Goal: Transaction & Acquisition: Book appointment/travel/reservation

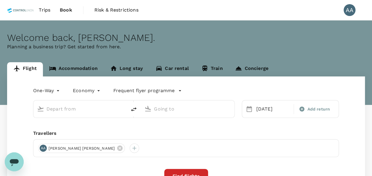
type input "Pekanbaru, [GEOGRAPHIC_DATA] (any)"
type input "[GEOGRAPHIC_DATA] Intl (KNO)"
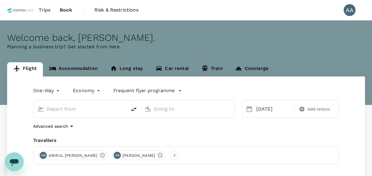
type input "Pekanbaru, [GEOGRAPHIC_DATA] (any)"
type input "[GEOGRAPHIC_DATA] Intl (KNO)"
drag, startPoint x: 188, startPoint y: 156, endPoint x: 184, endPoint y: 156, distance: 3.6
click at [163, 156] on icon at bounding box center [159, 154] width 5 height 5
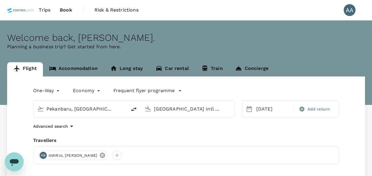
click at [106, 156] on icon at bounding box center [102, 155] width 7 height 7
click at [43, 155] on div at bounding box center [42, 154] width 9 height 9
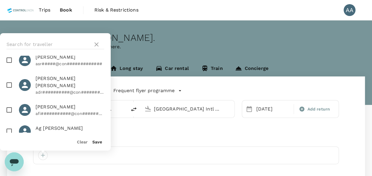
scroll to position [30, 0]
click at [53, 44] on input "text" at bounding box center [49, 44] width 84 height 9
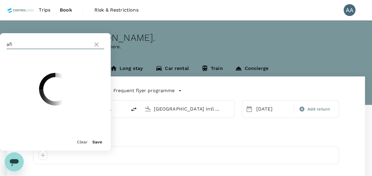
scroll to position [0, 0]
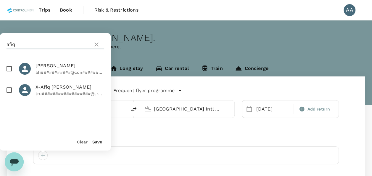
type input "afiq"
click at [8, 71] on input "checkbox" at bounding box center [9, 68] width 12 height 12
checkbox input "true"
click at [96, 140] on button "Save" at bounding box center [97, 141] width 10 height 5
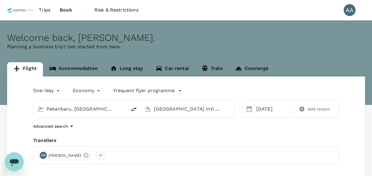
click at [105, 153] on div at bounding box center [100, 154] width 9 height 9
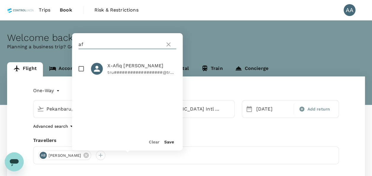
type input "a"
type input "azrul"
click at [82, 69] on input "checkbox" at bounding box center [81, 68] width 12 height 12
checkbox input "true"
click at [169, 139] on button "Save" at bounding box center [169, 141] width 10 height 5
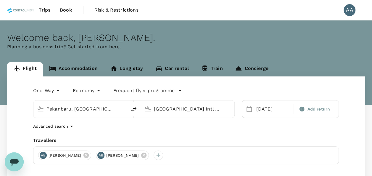
click at [99, 104] on input "Pekanbaru, [GEOGRAPHIC_DATA] (any)" at bounding box center [80, 108] width 68 height 9
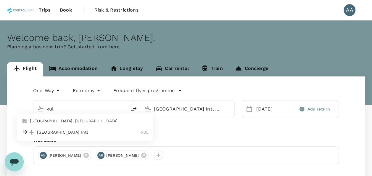
click at [95, 121] on p "[GEOGRAPHIC_DATA], [GEOGRAPHIC_DATA]" at bounding box center [89, 121] width 118 height 6
type input "[GEOGRAPHIC_DATA], [GEOGRAPHIC_DATA] (any)"
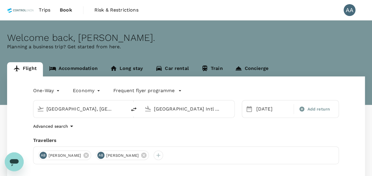
drag, startPoint x: 180, startPoint y: 110, endPoint x: 134, endPoint y: 104, distance: 45.6
click at [134, 104] on div "[GEOGRAPHIC_DATA], [GEOGRAPHIC_DATA] (any) [GEOGRAPHIC_DATA] (KNO)" at bounding box center [133, 109] width 201 height 18
drag, startPoint x: 297, startPoint y: 122, endPoint x: 287, endPoint y: 118, distance: 11.1
click at [297, 122] on div "One-Way oneway Economy economy Frequent flyer programme [GEOGRAPHIC_DATA], [GEO…" at bounding box center [186, 159] width 358 height 167
click at [272, 112] on div "[DATE]" at bounding box center [273, 109] width 39 height 12
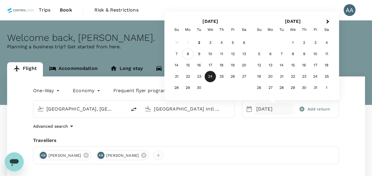
click at [188, 54] on div "8" at bounding box center [187, 54] width 11 height 11
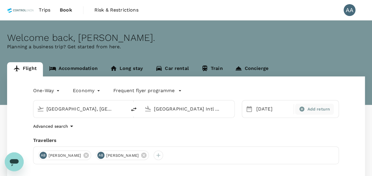
click at [327, 112] on span "Add return" at bounding box center [318, 109] width 23 height 6
type input "roundtrip"
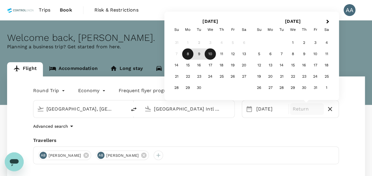
click at [209, 54] on div "10" at bounding box center [210, 54] width 11 height 11
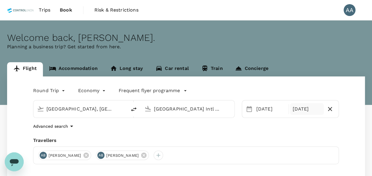
click at [262, 121] on div "Round Trip roundtrip Economy economy Frequent flyer programme [GEOGRAPHIC_DATA]…" at bounding box center [186, 159] width 358 height 167
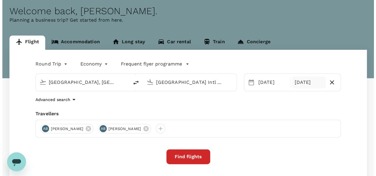
scroll to position [59, 0]
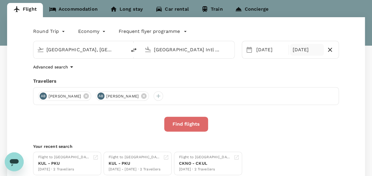
click at [195, 124] on button "Find flights" at bounding box center [186, 124] width 44 height 15
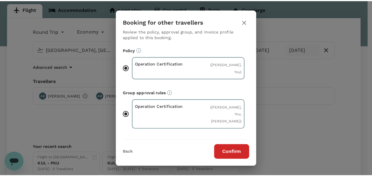
scroll to position [59, 0]
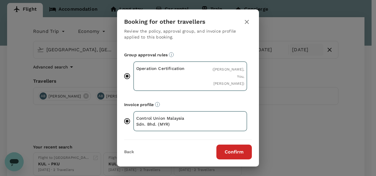
click at [223, 153] on button "Confirm" at bounding box center [234, 151] width 35 height 15
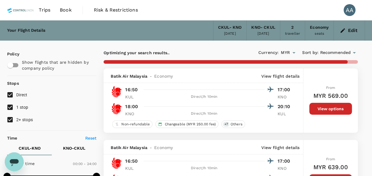
type input "885"
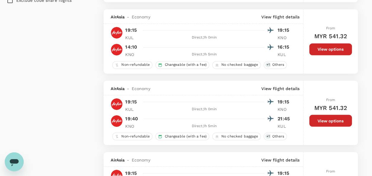
scroll to position [473, 0]
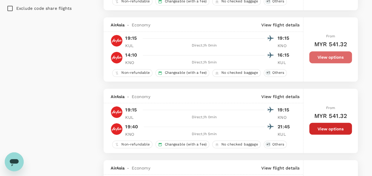
click at [326, 53] on button "View options" at bounding box center [330, 57] width 43 height 12
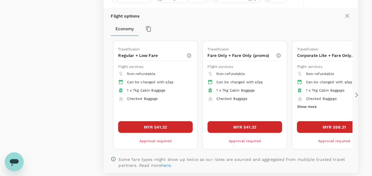
scroll to position [549, 0]
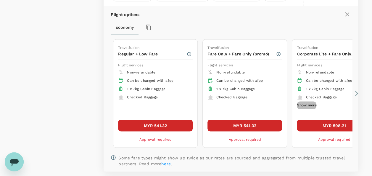
click at [299, 104] on button "Show more" at bounding box center [307, 105] width 20 height 8
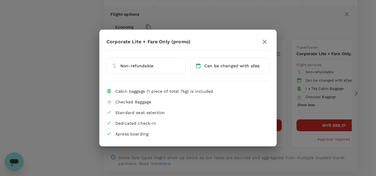
click at [264, 41] on icon "button" at bounding box center [264, 41] width 7 height 7
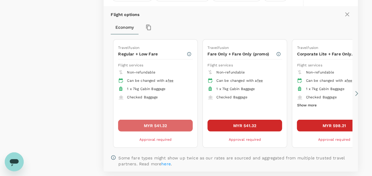
click at [171, 124] on button "MYR 541.32" at bounding box center [155, 125] width 75 height 12
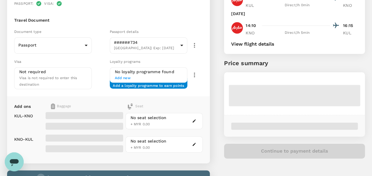
scroll to position [51, 0]
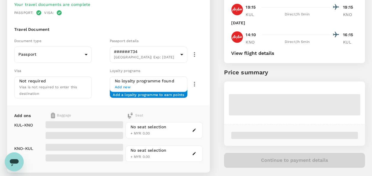
click at [126, 88] on span "Add new" at bounding box center [148, 87] width 67 height 6
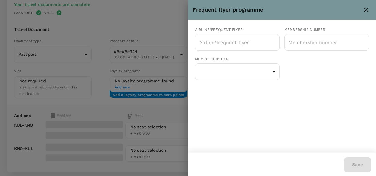
click at [114, 97] on div at bounding box center [188, 88] width 376 height 176
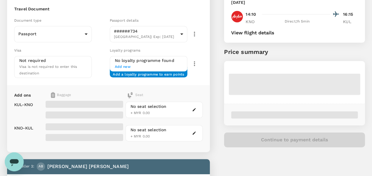
scroll to position [80, 0]
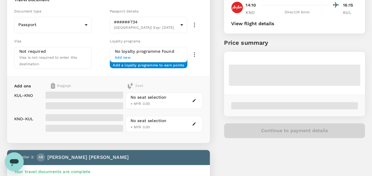
click at [153, 102] on div "No seat selection + MYR 0.00" at bounding box center [148, 100] width 36 height 13
click at [195, 98] on icon "button" at bounding box center [194, 100] width 4 height 4
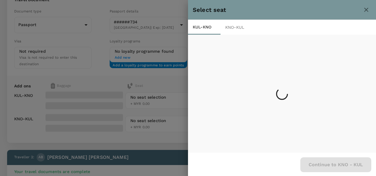
click at [154, 80] on div at bounding box center [188, 88] width 376 height 176
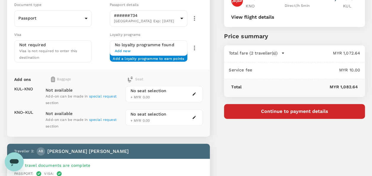
scroll to position [84, 0]
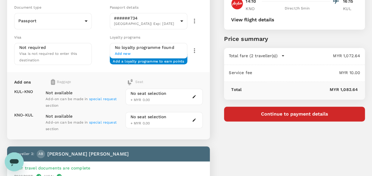
click at [104, 94] on div "Not available Add-on can be made in special request section" at bounding box center [84, 97] width 77 height 24
click at [104, 97] on span "special request" at bounding box center [103, 99] width 28 height 4
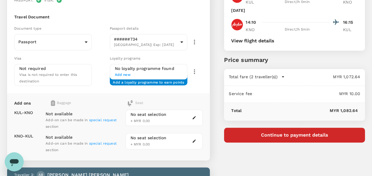
scroll to position [0, 0]
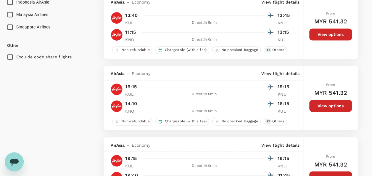
scroll to position [458, 0]
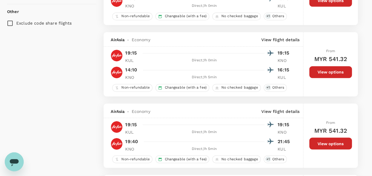
click at [324, 75] on button "View options" at bounding box center [330, 72] width 43 height 12
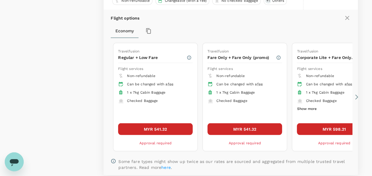
scroll to position [637, 0]
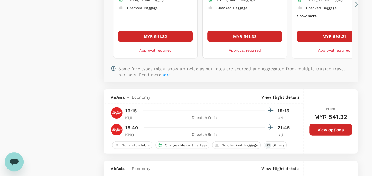
click at [243, 34] on button "MYR 541.32" at bounding box center [244, 36] width 75 height 12
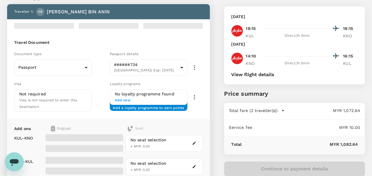
scroll to position [59, 0]
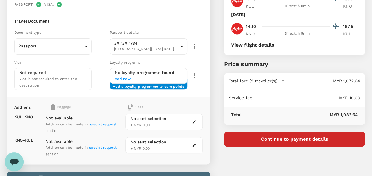
click at [93, 122] on span "special request" at bounding box center [103, 124] width 28 height 4
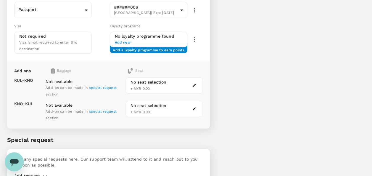
scroll to position [321, 0]
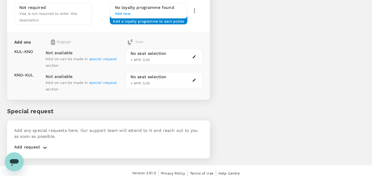
click at [96, 57] on span "special request" at bounding box center [103, 59] width 28 height 4
click at [43, 144] on icon "button" at bounding box center [44, 147] width 7 height 7
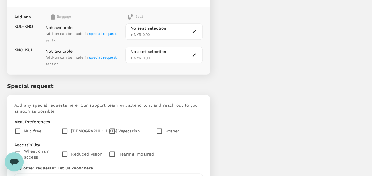
scroll to position [380, 0]
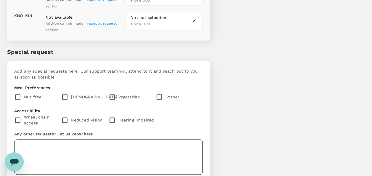
click at [121, 150] on textarea at bounding box center [108, 156] width 188 height 35
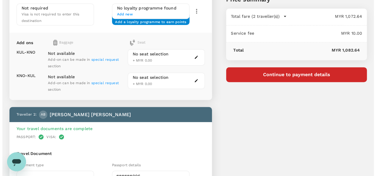
scroll to position [90, 0]
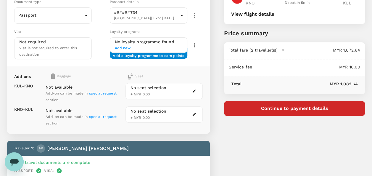
type textarea "Add Baggage for both passenger (20 KG - for each person) KUL to KNO KNO to KUL"
click at [192, 87] on button "button" at bounding box center [193, 90] width 7 height 7
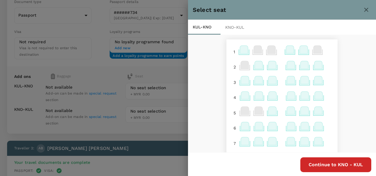
scroll to position [30, 0]
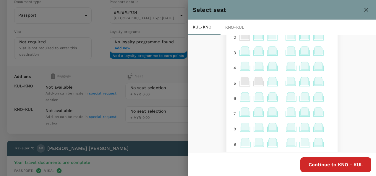
click at [287, 69] on icon at bounding box center [291, 66] width 8 height 8
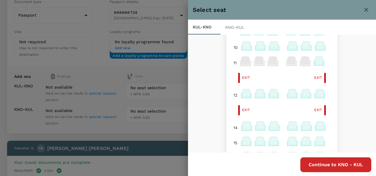
scroll to position [148, 0]
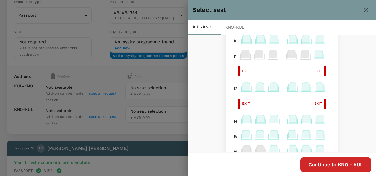
click at [288, 88] on icon at bounding box center [292, 87] width 8 height 8
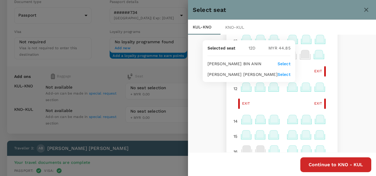
click at [280, 64] on p "Select" at bounding box center [284, 64] width 13 height 6
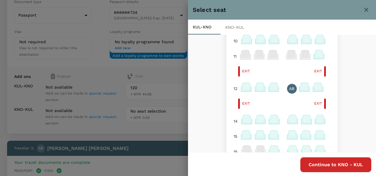
click at [301, 88] on icon at bounding box center [305, 87] width 8 height 8
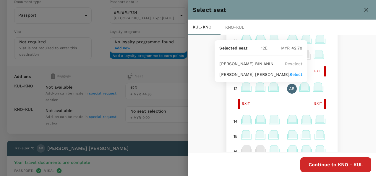
click at [292, 75] on p "Select" at bounding box center [296, 74] width 13 height 6
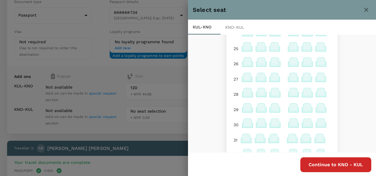
scroll to position [410, 0]
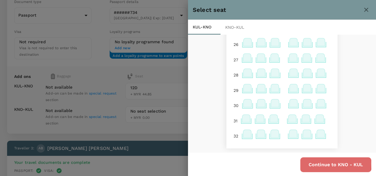
click at [322, 164] on button "Continue to KNO - [GEOGRAPHIC_DATA]" at bounding box center [336, 164] width 71 height 15
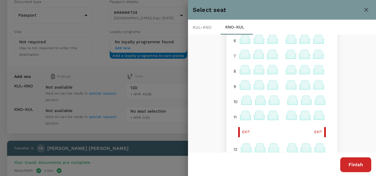
scroll to position [177, 0]
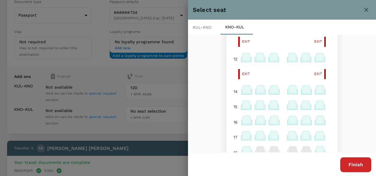
click at [288, 58] on icon at bounding box center [292, 57] width 8 height 8
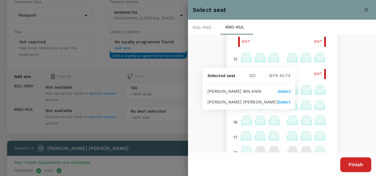
click at [283, 90] on p "Select" at bounding box center [284, 91] width 13 height 6
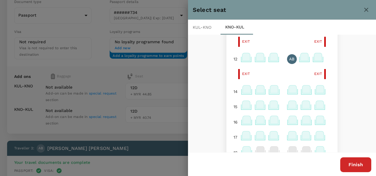
click at [301, 57] on icon at bounding box center [305, 57] width 8 height 8
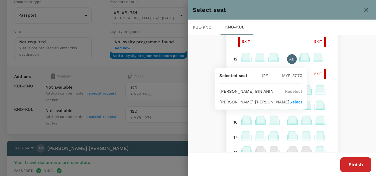
click at [295, 101] on p "Select" at bounding box center [296, 102] width 13 height 6
click at [295, 101] on div at bounding box center [293, 106] width 14 height 15
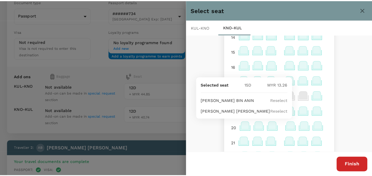
scroll to position [237, 0]
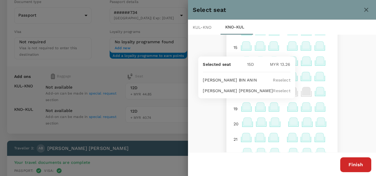
click at [351, 160] on button "Finish" at bounding box center [355, 164] width 31 height 15
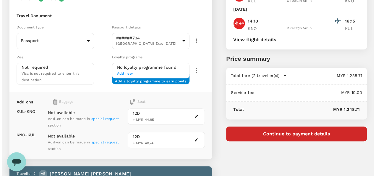
scroll to position [118, 0]
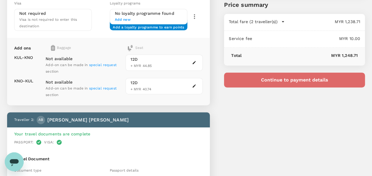
click at [314, 86] on button "Continue to payment details" at bounding box center [294, 79] width 141 height 15
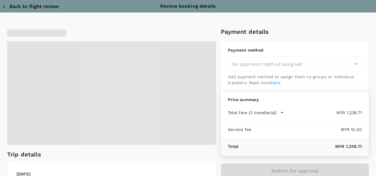
type input "9e254831-a140-43d4-90d9-f4bdc71b84d3"
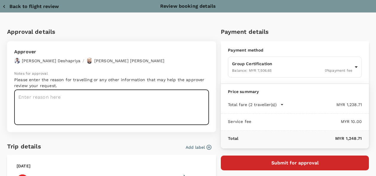
click at [74, 94] on textarea at bounding box center [111, 107] width 195 height 35
click at [70, 94] on textarea at bounding box center [111, 107] width 195 height 35
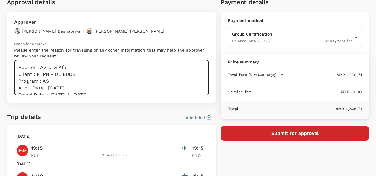
type textarea "Auditor : Azrul & Afiq Client : PTPN - UL EUDR Program : AS Audit Date : [DATE]…"
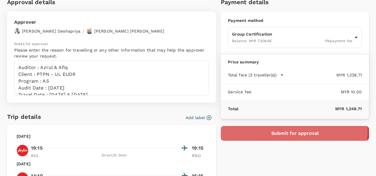
click at [252, 129] on button "Submit for approval" at bounding box center [295, 133] width 148 height 15
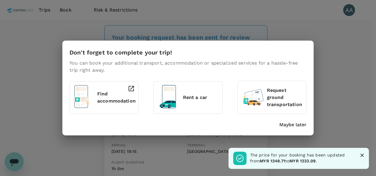
click at [361, 156] on icon "Close" at bounding box center [362, 155] width 6 height 6
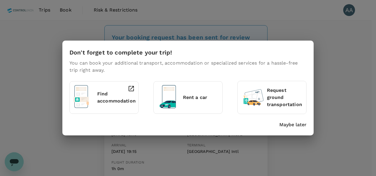
click at [290, 126] on p "Maybe later" at bounding box center [293, 124] width 27 height 7
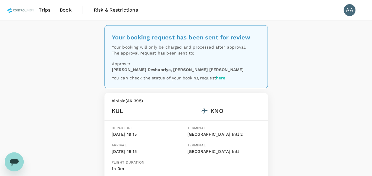
click at [68, 9] on span "Book" at bounding box center [66, 10] width 12 height 7
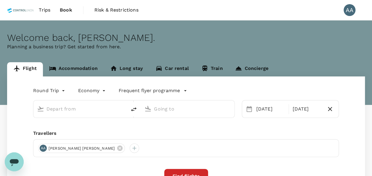
type input "[GEOGRAPHIC_DATA], [GEOGRAPHIC_DATA] (any)"
type input "[GEOGRAPHIC_DATA] Intl (KNO)"
type input "[GEOGRAPHIC_DATA], [GEOGRAPHIC_DATA] (any)"
type input "[GEOGRAPHIC_DATA] Intl (KNO)"
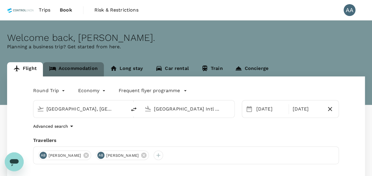
click at [83, 68] on link "Accommodation" at bounding box center [73, 69] width 61 height 14
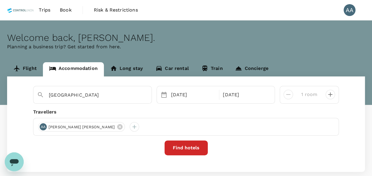
click at [102, 126] on div "[PERSON_NAME] [PERSON_NAME]" at bounding box center [81, 126] width 87 height 9
click at [117, 126] on icon at bounding box center [120, 126] width 7 height 7
click at [43, 124] on div at bounding box center [42, 126] width 9 height 9
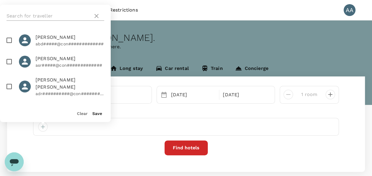
click at [64, 14] on input "text" at bounding box center [49, 15] width 84 height 9
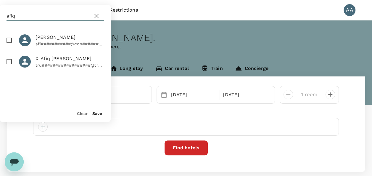
type input "afiq"
click at [10, 42] on input "checkbox" at bounding box center [9, 40] width 12 height 12
checkbox input "true"
drag, startPoint x: 30, startPoint y: 15, endPoint x: 0, endPoint y: 10, distance: 30.1
click at [0, 10] on html "Trips Book Risk & Restrictions AA Welcome back , [PERSON_NAME] . Planning a bus…" at bounding box center [186, 104] width 372 height 209
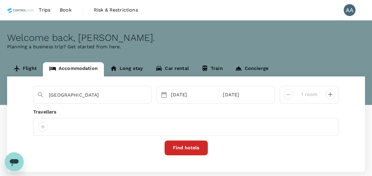
drag, startPoint x: 52, startPoint y: 128, endPoint x: 49, endPoint y: 127, distance: 3.6
click at [52, 128] on div at bounding box center [186, 127] width 306 height 18
click at [46, 127] on div at bounding box center [42, 126] width 9 height 9
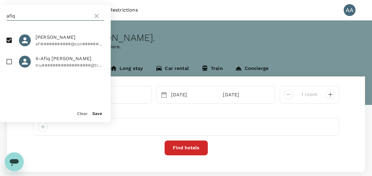
drag, startPoint x: 34, startPoint y: 17, endPoint x: -1, endPoint y: 16, distance: 35.5
click at [0, 16] on html "Trips Book Risk & Restrictions AA Welcome back , [PERSON_NAME] . Planning a bus…" at bounding box center [186, 104] width 372 height 209
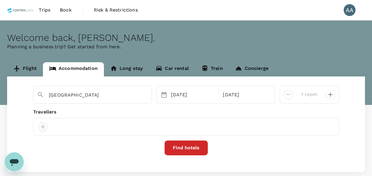
click at [42, 125] on div at bounding box center [42, 126] width 9 height 9
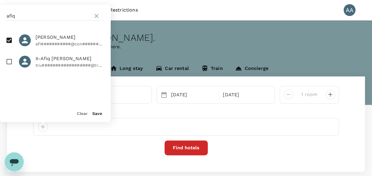
click at [95, 112] on button "Save" at bounding box center [97, 113] width 10 height 5
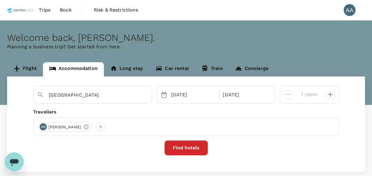
click at [105, 127] on div at bounding box center [100, 126] width 9 height 9
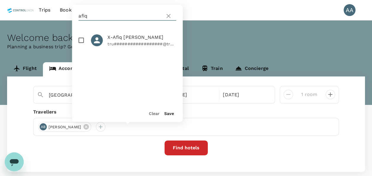
drag, startPoint x: 98, startPoint y: 18, endPoint x: 38, endPoint y: 15, distance: 59.5
click at [38, 15] on div "Trips Book Risk & Restrictions AA Welcome back , [PERSON_NAME] . Planning a bus…" at bounding box center [186, 104] width 372 height 209
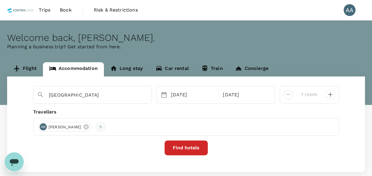
click at [105, 127] on div at bounding box center [100, 126] width 9 height 9
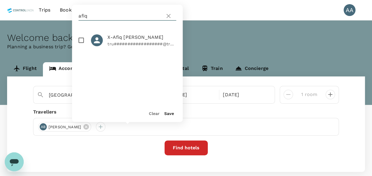
drag, startPoint x: 94, startPoint y: 17, endPoint x: 48, endPoint y: 15, distance: 46.5
click at [48, 15] on div "Trips Book Risk & Restrictions AA Welcome back , [PERSON_NAME] . Planning a bus…" at bounding box center [186, 104] width 372 height 209
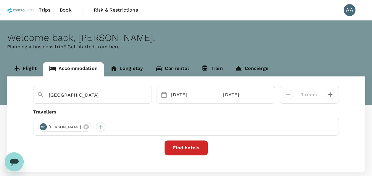
click at [105, 128] on div at bounding box center [100, 126] width 9 height 9
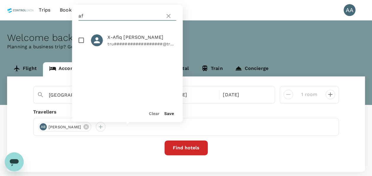
type input "a"
type input "azrul"
click at [83, 40] on input "checkbox" at bounding box center [81, 40] width 12 height 12
checkbox input "true"
click at [167, 110] on div "Save" at bounding box center [166, 111] width 14 height 12
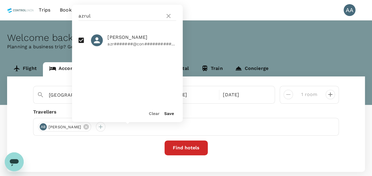
click at [168, 114] on button "Save" at bounding box center [169, 113] width 10 height 5
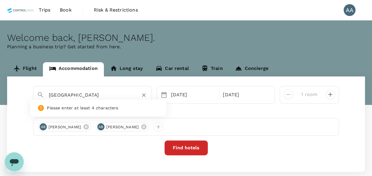
click at [127, 92] on input "[GEOGRAPHIC_DATA]" at bounding box center [90, 94] width 83 height 9
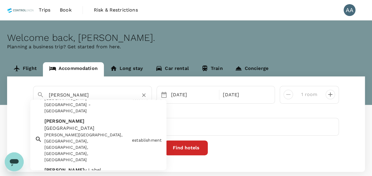
scroll to position [237, 0]
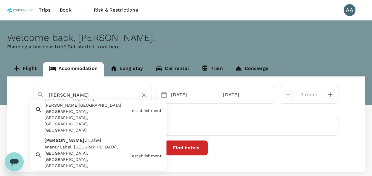
click at [80, 93] on input "[PERSON_NAME]" at bounding box center [90, 94] width 83 height 9
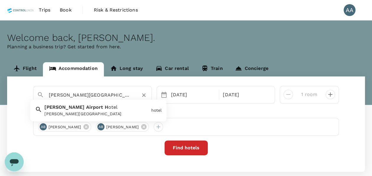
click at [93, 115] on div "[PERSON_NAME][GEOGRAPHIC_DATA]" at bounding box center [96, 114] width 104 height 6
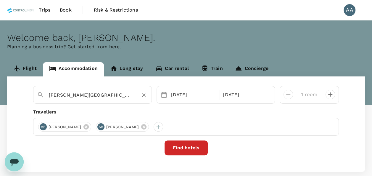
type input "[PERSON_NAME][GEOGRAPHIC_DATA]"
click at [325, 94] on div at bounding box center [328, 92] width 14 height 14
click at [328, 98] on icon "decrease" at bounding box center [330, 94] width 7 height 7
type input "2 rooms"
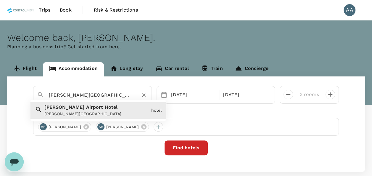
drag, startPoint x: 96, startPoint y: 94, endPoint x: 62, endPoint y: 95, distance: 33.7
click at [62, 95] on input "[PERSON_NAME][GEOGRAPHIC_DATA]" at bounding box center [90, 94] width 83 height 9
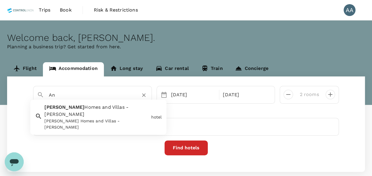
type input "A"
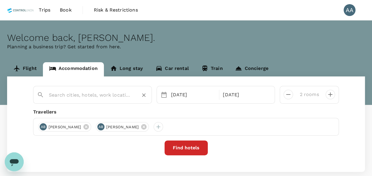
paste input "[PERSON_NAME] Sky Kualanamu"
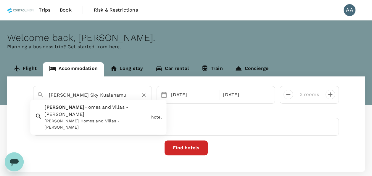
click at [104, 98] on input "[PERSON_NAME] Sky Kualanamu" at bounding box center [90, 94] width 83 height 9
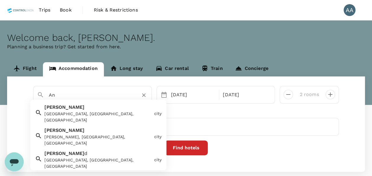
type input "A"
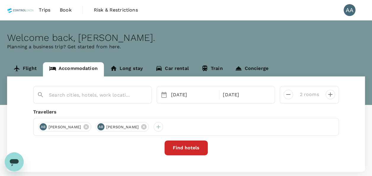
click at [62, 9] on span "Book" at bounding box center [66, 10] width 12 height 7
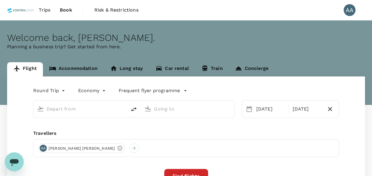
type input "[GEOGRAPHIC_DATA], [GEOGRAPHIC_DATA] (any)"
type input "[GEOGRAPHIC_DATA] Intl (KNO)"
type input "[GEOGRAPHIC_DATA], [GEOGRAPHIC_DATA] (any)"
type input "[GEOGRAPHIC_DATA] Intl (KNO)"
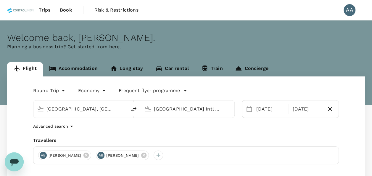
click at [45, 9] on span "Trips" at bounding box center [45, 10] width 12 height 7
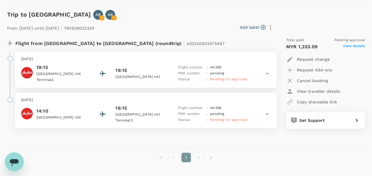
scroll to position [435, 0]
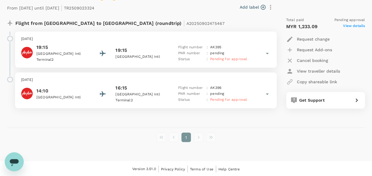
click at [198, 137] on li "pagination navigation" at bounding box center [198, 136] width 12 height 9
click at [211, 135] on li "pagination navigation" at bounding box center [211, 136] width 12 height 9
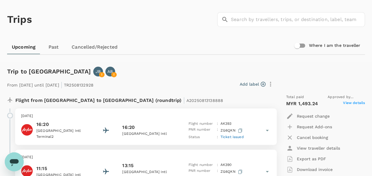
scroll to position [21, 0]
click at [56, 46] on link "Past" at bounding box center [53, 47] width 27 height 14
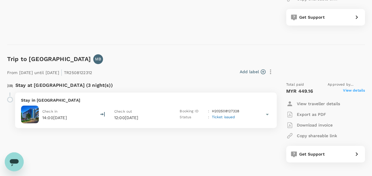
scroll to position [177, 0]
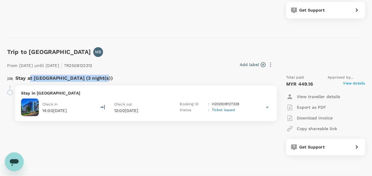
drag, startPoint x: 30, startPoint y: 76, endPoint x: 106, endPoint y: 75, distance: 75.1
click at [106, 75] on p "Stay at [GEOGRAPHIC_DATA] (3 night(s))" at bounding box center [63, 78] width 97 height 7
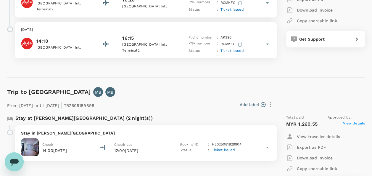
scroll to position [1006, 0]
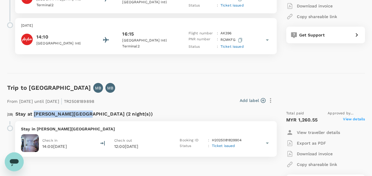
drag, startPoint x: 34, startPoint y: 112, endPoint x: 85, endPoint y: 115, distance: 51.3
click at [85, 115] on p "Stay at [PERSON_NAME][GEOGRAPHIC_DATA] (2 night(s))" at bounding box center [83, 113] width 137 height 7
drag, startPoint x: 85, startPoint y: 115, endPoint x: 64, endPoint y: 129, distance: 25.6
click at [64, 129] on p "Stay in [PERSON_NAME][GEOGRAPHIC_DATA]" at bounding box center [146, 129] width 250 height 6
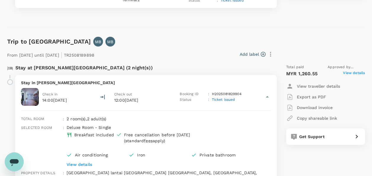
scroll to position [1035, 0]
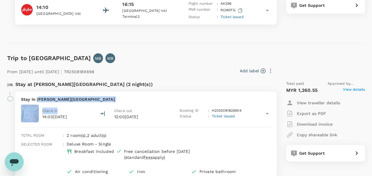
drag, startPoint x: 38, startPoint y: 98, endPoint x: 70, endPoint y: 102, distance: 31.8
click at [70, 102] on div "Stay in [PERSON_NAME][GEOGRAPHIC_DATA] Check in 14:00[DATE] Check out 12:00[DAT…" at bounding box center [145, 157] width 261 height 133
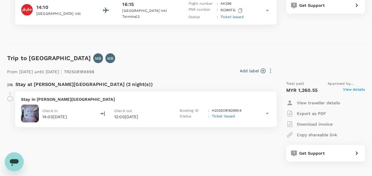
drag, startPoint x: 70, startPoint y: 102, endPoint x: 49, endPoint y: 87, distance: 25.9
click at [49, 87] on p "Stay at [PERSON_NAME][GEOGRAPHIC_DATA] (2 night(s))" at bounding box center [83, 84] width 137 height 7
drag, startPoint x: 33, startPoint y: 83, endPoint x: 100, endPoint y: 85, distance: 67.2
click at [100, 85] on p "Stay at [PERSON_NAME][GEOGRAPHIC_DATA] (2 night(s))" at bounding box center [83, 84] width 137 height 7
copy p "[PERSON_NAME] Sky [GEOGRAPHIC_DATA]"
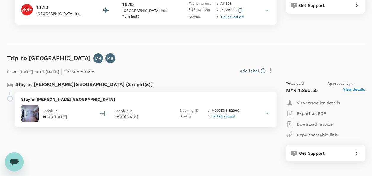
click at [271, 77] on div "Stay at [PERSON_NAME][GEOGRAPHIC_DATA] (2 night(s))" at bounding box center [138, 83] width 272 height 15
click at [38, 85] on p "Stay at [PERSON_NAME][GEOGRAPHIC_DATA] (2 night(s))" at bounding box center [83, 84] width 137 height 7
drag, startPoint x: 34, startPoint y: 83, endPoint x: 99, endPoint y: 86, distance: 65.2
click at [99, 86] on p "Stay at [PERSON_NAME][GEOGRAPHIC_DATA] (2 night(s))" at bounding box center [83, 84] width 137 height 7
copy p "[PERSON_NAME] Sky [GEOGRAPHIC_DATA]"
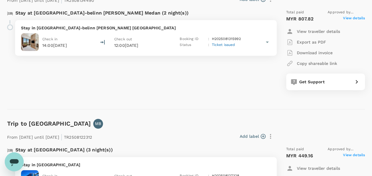
scroll to position [0, 0]
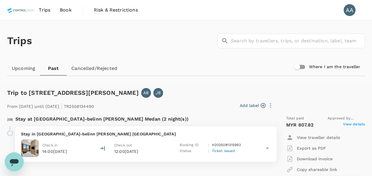
click at [62, 9] on span "Book" at bounding box center [66, 10] width 12 height 7
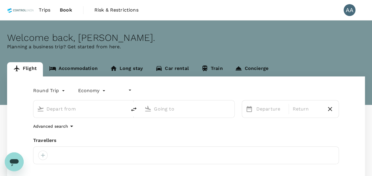
type input "undefined, undefined (any)"
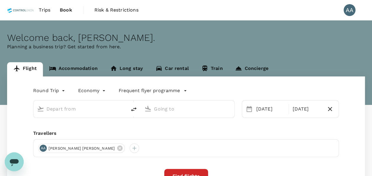
type input "[GEOGRAPHIC_DATA], [GEOGRAPHIC_DATA] (any)"
type input "[GEOGRAPHIC_DATA] Intl (KNO)"
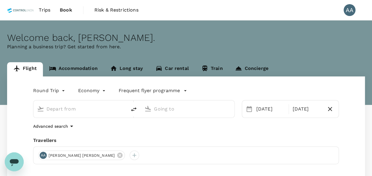
type input "[GEOGRAPHIC_DATA], [GEOGRAPHIC_DATA] (any)"
type input "[GEOGRAPHIC_DATA] Intl (KNO)"
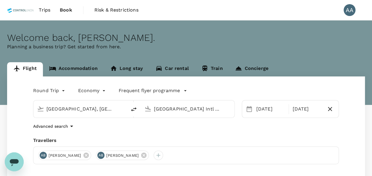
drag, startPoint x: 72, startPoint y: 57, endPoint x: 73, endPoint y: 63, distance: 6.0
click at [72, 57] on div "Welcome back , [PERSON_NAME] . Planning a business trip? Get started from here." at bounding box center [186, 62] width 372 height 84
click at [73, 63] on link "Accommodation" at bounding box center [73, 69] width 61 height 14
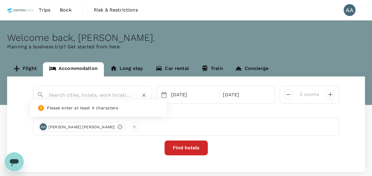
click at [91, 96] on input "text" at bounding box center [90, 94] width 83 height 9
paste input "[PERSON_NAME] Sky [GEOGRAPHIC_DATA]"
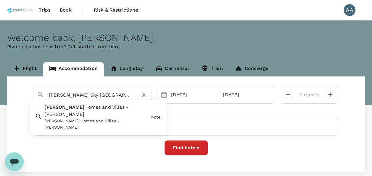
click at [90, 118] on div "[PERSON_NAME] Homes and Villas - [PERSON_NAME]" at bounding box center [96, 124] width 104 height 12
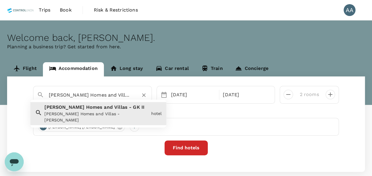
click at [104, 94] on input "[PERSON_NAME] Homes and Villas - [PERSON_NAME]" at bounding box center [90, 94] width 83 height 9
click at [127, 109] on span at bounding box center [127, 107] width 1 height 6
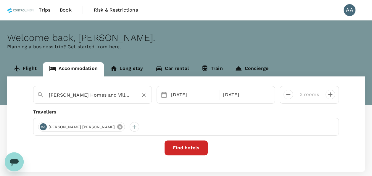
type input "[PERSON_NAME] Homes and Villas - [PERSON_NAME]"
click at [117, 126] on icon at bounding box center [120, 126] width 7 height 7
drag, startPoint x: 291, startPoint y: 95, endPoint x: 286, endPoint y: 96, distance: 5.2
click at [290, 95] on icon "decrease" at bounding box center [288, 94] width 7 height 7
type input "1 room"
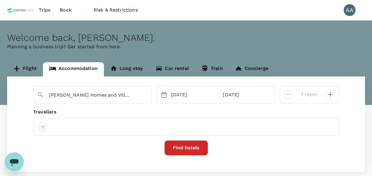
click at [41, 123] on div at bounding box center [42, 126] width 9 height 9
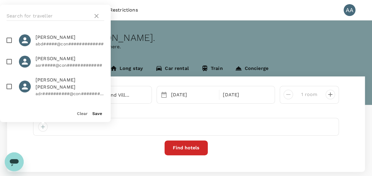
scroll to position [30, 0]
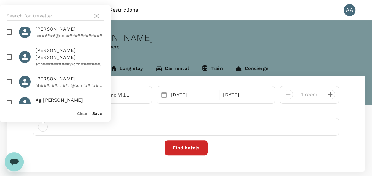
click at [9, 76] on input "checkbox" at bounding box center [9, 81] width 12 height 12
checkbox input "true"
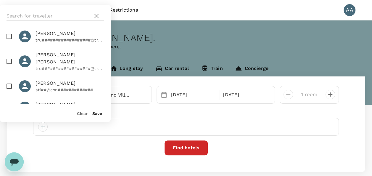
scroll to position [473, 0]
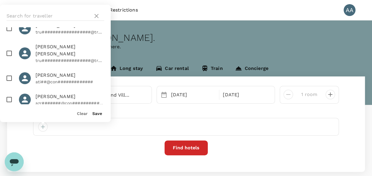
click at [9, 93] on input "checkbox" at bounding box center [9, 99] width 12 height 12
checkbox input "true"
click at [92, 112] on div "Save" at bounding box center [95, 111] width 14 height 12
click at [94, 114] on button "Save" at bounding box center [97, 113] width 10 height 5
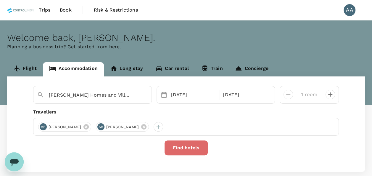
click at [182, 146] on button "Find hotels" at bounding box center [185, 147] width 43 height 15
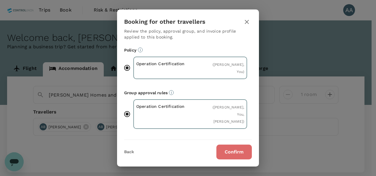
click at [219, 153] on button "Confirm" at bounding box center [234, 151] width 35 height 15
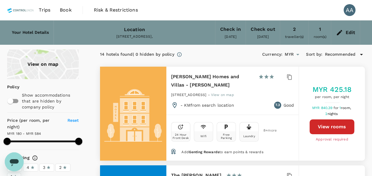
type input "582.81"
click at [347, 33] on div "Edit" at bounding box center [350, 32] width 10 height 8
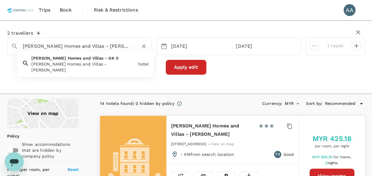
drag, startPoint x: 80, startPoint y: 43, endPoint x: 172, endPoint y: 60, distance: 93.4
click at [172, 60] on div "2 travellers [PERSON_NAME] Homes and Villas - [PERSON_NAME] [PERSON_NAME] Homes…" at bounding box center [186, 52] width 358 height 44
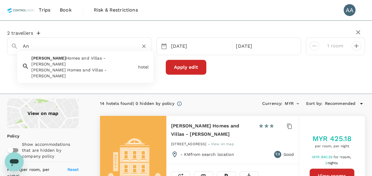
type input "A"
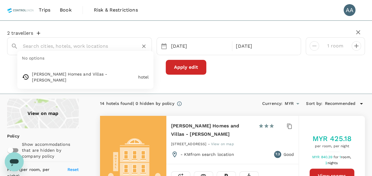
paste input "[PERSON_NAME] Sky [GEOGRAPHIC_DATA]"
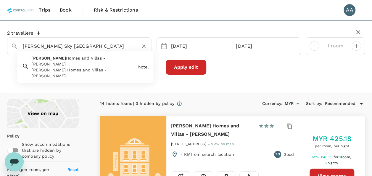
click at [93, 46] on input "[PERSON_NAME] Sky [GEOGRAPHIC_DATA]" at bounding box center [77, 45] width 109 height 9
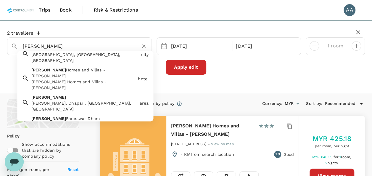
scroll to position [118, 0]
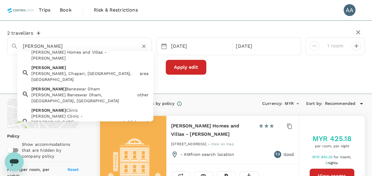
drag, startPoint x: 40, startPoint y: 42, endPoint x: 0, endPoint y: 23, distance: 44.3
paste input "Sky [GEOGRAPHIC_DATA]"
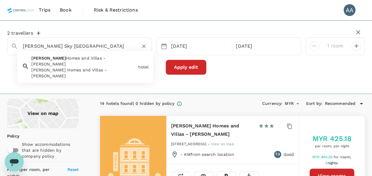
drag, startPoint x: 47, startPoint y: 46, endPoint x: 0, endPoint y: 38, distance: 47.4
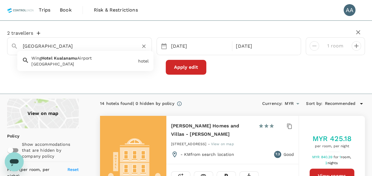
drag, startPoint x: 76, startPoint y: 46, endPoint x: 16, endPoint y: 46, distance: 60.6
click at [16, 46] on div "[GEOGRAPHIC_DATA]" at bounding box center [77, 43] width 142 height 15
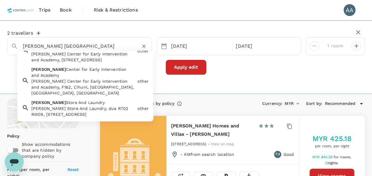
scroll to position [49, 0]
click at [35, 47] on input "[PERSON_NAME] [GEOGRAPHIC_DATA]" at bounding box center [77, 45] width 109 height 9
click at [37, 45] on input "[PERSON_NAME] [GEOGRAPHIC_DATA]" at bounding box center [77, 45] width 109 height 9
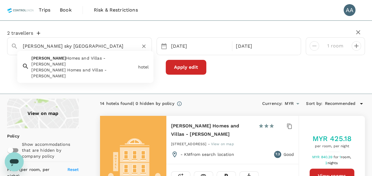
drag, startPoint x: 77, startPoint y: 46, endPoint x: 8, endPoint y: 45, distance: 68.3
click at [8, 45] on div "[PERSON_NAME] sky [GEOGRAPHIC_DATA]" at bounding box center [77, 43] width 142 height 15
paste input "[PERSON_NAME] Sky [GEOGRAPHIC_DATA]"
drag, startPoint x: 47, startPoint y: 46, endPoint x: 0, endPoint y: 24, distance: 51.9
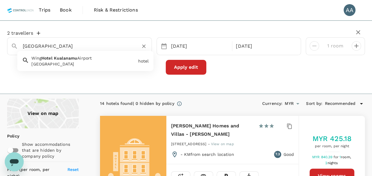
click at [55, 62] on div "[GEOGRAPHIC_DATA]" at bounding box center [83, 64] width 104 height 6
type input "[GEOGRAPHIC_DATA]"
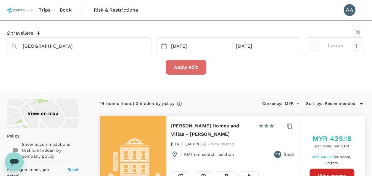
click at [194, 65] on button "Apply edit" at bounding box center [186, 67] width 41 height 15
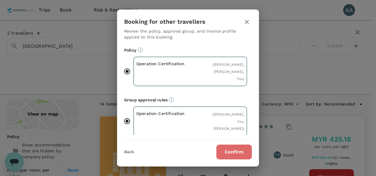
click at [231, 151] on button "Confirm" at bounding box center [234, 151] width 35 height 15
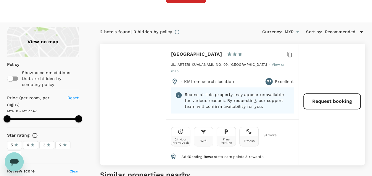
scroll to position [59, 0]
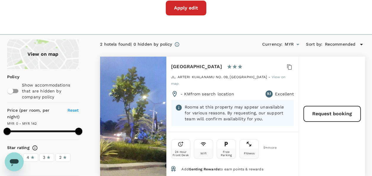
type input "141"
click at [13, 167] on div "Open messaging window" at bounding box center [14, 162] width 18 height 18
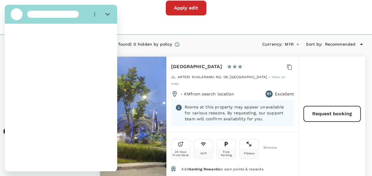
scroll to position [0, 0]
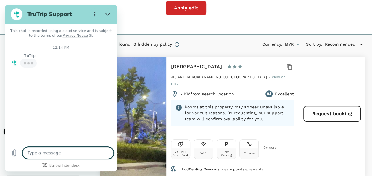
click at [50, 152] on textarea at bounding box center [67, 153] width 91 height 12
type textarea "x"
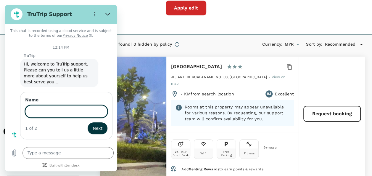
click at [63, 109] on input "Name" at bounding box center [66, 111] width 82 height 12
type input "[PERSON_NAME] A/[PERSON_NAME]"
click at [98, 125] on span "Next" at bounding box center [98, 128] width 10 height 7
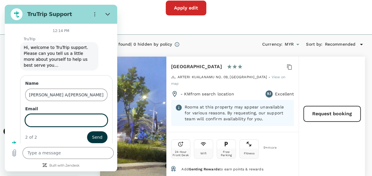
scroll to position [21, 0]
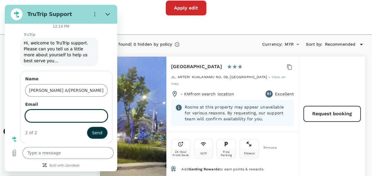
click at [50, 106] on label "Email" at bounding box center [66, 104] width 82 height 6
click at [50, 109] on input "Email" at bounding box center [66, 115] width 82 height 12
type input "141"
click at [53, 112] on input "Email" at bounding box center [66, 115] width 82 height 12
click at [81, 119] on input "Email" at bounding box center [66, 115] width 82 height 12
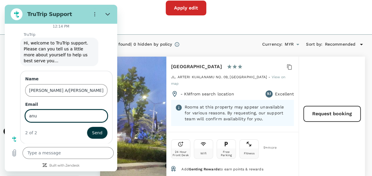
type input "[EMAIL_ADDRESS][DOMAIN_NAME]"
click at [92, 133] on span "Send" at bounding box center [97, 132] width 10 height 7
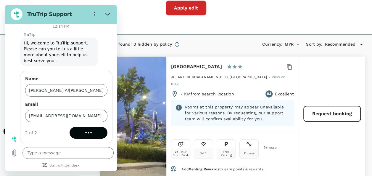
scroll to position [0, 0]
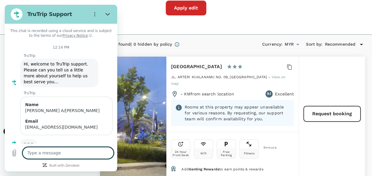
click at [62, 147] on textarea at bounding box center [67, 153] width 91 height 12
type textarea "x"
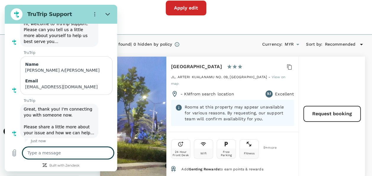
scroll to position [41, 0]
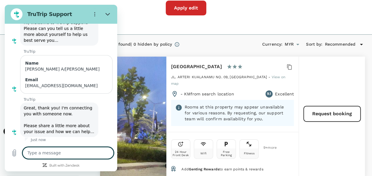
paste textarea "[PERSON_NAME] Sky [GEOGRAPHIC_DATA]"
type textarea "[PERSON_NAME] Sky [GEOGRAPHIC_DATA]"
type textarea "x"
type textarea "[PERSON_NAME] Sky [GEOGRAPHIC_DATA]"
type textarea "x"
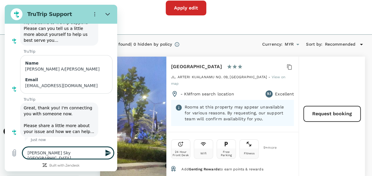
type textarea "[PERSON_NAME] [GEOGRAPHIC_DATA] -"
type textarea "x"
type textarea "[PERSON_NAME] [GEOGRAPHIC_DATA] -"
type textarea "x"
type textarea "[PERSON_NAME] [GEOGRAPHIC_DATA] - n"
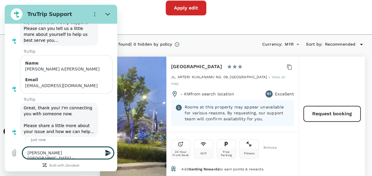
type textarea "x"
type textarea "[PERSON_NAME] [GEOGRAPHIC_DATA] - no"
type textarea "x"
type textarea "[PERSON_NAME] Sky [GEOGRAPHIC_DATA] - not"
type textarea "x"
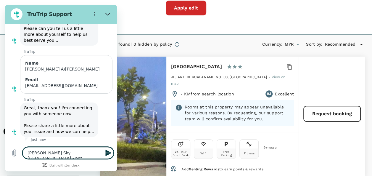
type textarea "[PERSON_NAME] Sky [GEOGRAPHIC_DATA] - not"
type textarea "x"
type textarea "[PERSON_NAME] Sky [GEOGRAPHIC_DATA] - not i"
type textarea "x"
type textarea "[PERSON_NAME] Sky [GEOGRAPHIC_DATA] - not in"
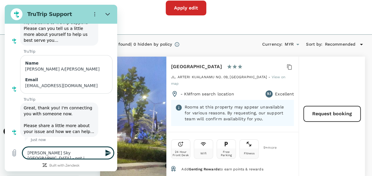
type textarea "x"
type textarea "[PERSON_NAME] Sky [GEOGRAPHIC_DATA] - not in"
type textarea "x"
type textarea "[PERSON_NAME] [GEOGRAPHIC_DATA] - not in t"
type textarea "x"
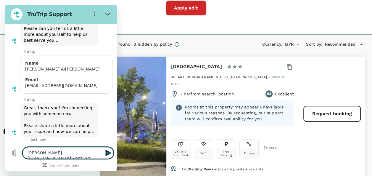
type textarea "[PERSON_NAME] Sky [GEOGRAPHIC_DATA] - not in th"
type textarea "x"
type textarea "[PERSON_NAME] [GEOGRAPHIC_DATA] - not in the"
type textarea "x"
type textarea "[PERSON_NAME] [GEOGRAPHIC_DATA] - not in the"
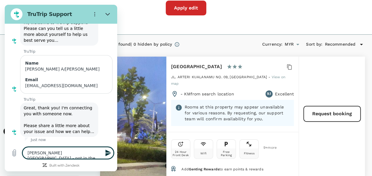
type textarea "x"
type textarea "[PERSON_NAME] [GEOGRAPHIC_DATA] - not in the w"
type textarea "x"
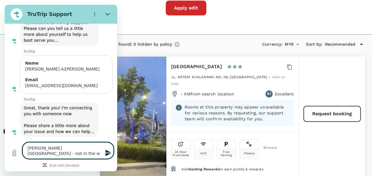
type textarea "[PERSON_NAME] [GEOGRAPHIC_DATA] - not in the"
type textarea "x"
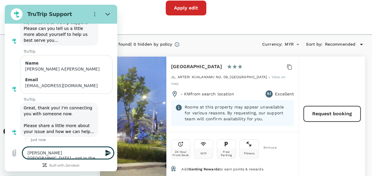
type textarea "[PERSON_NAME] Sky [GEOGRAPHIC_DATA] - not in the s"
type textarea "x"
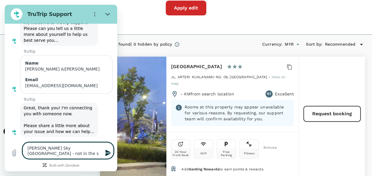
type textarea "[PERSON_NAME] Sky [GEOGRAPHIC_DATA] - not in the se"
type textarea "x"
type textarea "[PERSON_NAME] Sky [GEOGRAPHIC_DATA] - not in the sea"
type textarea "x"
type textarea "[PERSON_NAME] Sky [GEOGRAPHIC_DATA] - not in the sear"
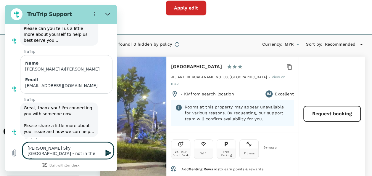
type textarea "x"
type textarea "[PERSON_NAME] Sky [GEOGRAPHIC_DATA] - not in the searc"
type textarea "x"
type textarea "[PERSON_NAME] Sky [GEOGRAPHIC_DATA] - not in the search"
type textarea "x"
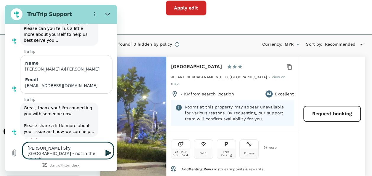
type textarea "[PERSON_NAME] Sky [GEOGRAPHIC_DATA] - not in the search"
type textarea "x"
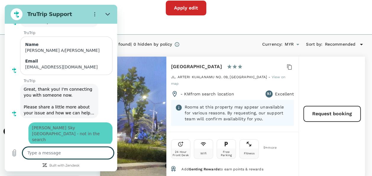
type textarea "x"
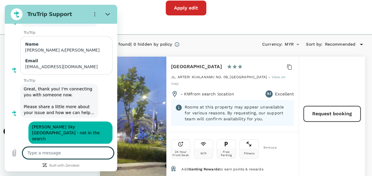
scroll to position [62, 0]
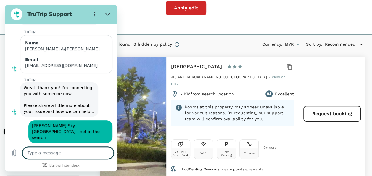
type textarea "p"
type textarea "x"
type textarea "pl"
type textarea "x"
type textarea "ple"
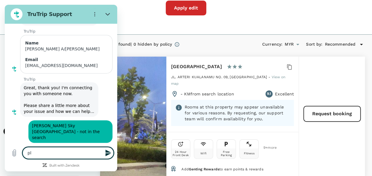
type textarea "x"
type textarea "plea"
type textarea "x"
type textarea "pleas"
type textarea "x"
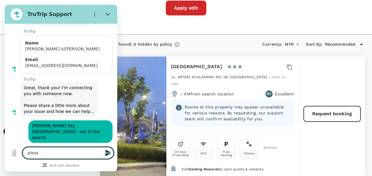
type textarea "please"
type textarea "x"
type textarea "please"
type textarea "x"
type textarea "please a"
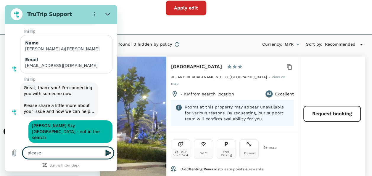
type textarea "x"
type textarea "please as"
type textarea "x"
type textarea "please ass"
type textarea "x"
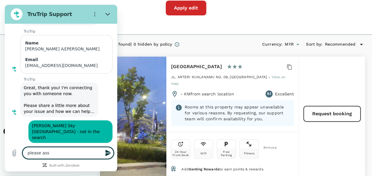
type textarea "please assi"
type textarea "x"
type textarea "please assis"
type textarea "x"
type textarea "please assiss"
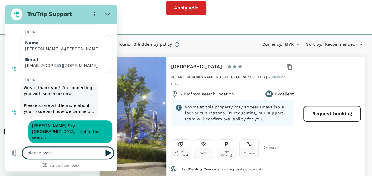
type textarea "x"
type textarea "please assisst"
type textarea "x"
type textarea "please assisst"
type textarea "x"
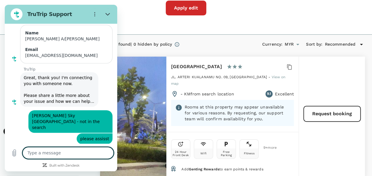
scroll to position [73, 0]
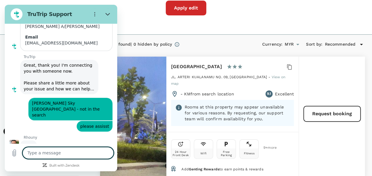
type textarea "x"
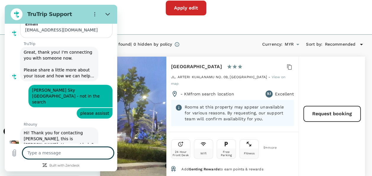
scroll to position [98, 0]
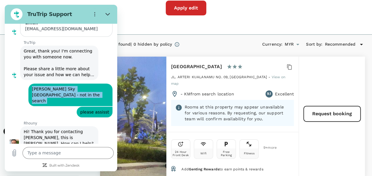
drag, startPoint x: 32, startPoint y: 88, endPoint x: 49, endPoint y: 100, distance: 20.5
click at [49, 100] on div "This chat is recorded using a cloud service and is subject to the terms of our …" at bounding box center [61, 84] width 112 height 120
drag, startPoint x: 49, startPoint y: 100, endPoint x: 35, endPoint y: 89, distance: 17.8
copy div "[PERSON_NAME] Sky [GEOGRAPHIC_DATA] - not in the search Sent · Just now says:"
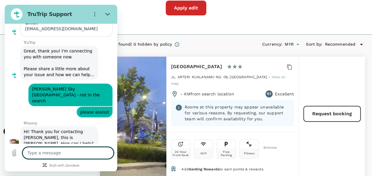
paste textarea "[PERSON_NAME] Sky [GEOGRAPHIC_DATA] - not in the search says:"
type textarea "[PERSON_NAME] Sky [GEOGRAPHIC_DATA] - not in the search says:"
type textarea "x"
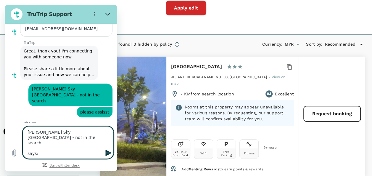
drag, startPoint x: 27, startPoint y: 144, endPoint x: 54, endPoint y: 166, distance: 35.1
click at [58, 166] on div "This chat is recorded using a cloud service and is subject to the terms of our …" at bounding box center [61, 97] width 112 height 147
type textarea "[PERSON_NAME] Sky [GEOGRAPHIC_DATA] - not in the search"
type textarea "x"
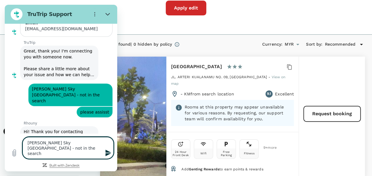
type textarea "[PERSON_NAME] Sky [GEOGRAPHIC_DATA] - not in the search \"
type textarea "x"
type textarea "[PERSON_NAME] Sky [GEOGRAPHIC_DATA] - not in the search"
type textarea "x"
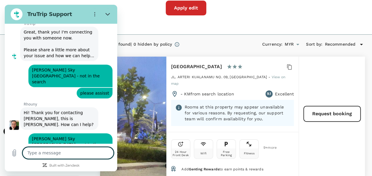
scroll to position [118, 0]
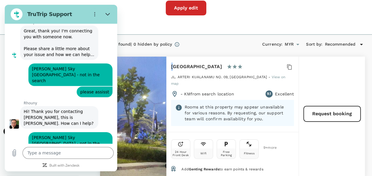
drag, startPoint x: 170, startPoint y: 66, endPoint x: 176, endPoint y: 66, distance: 5.3
click at [176, 66] on div "[GEOGRAPHIC_DATA] 1 Star 2 Stars 3 Stars 4 Stars 5 Stars JL. ARTERI KUALANAMU N…" at bounding box center [232, 93] width 132 height 75
click at [42, 158] on textarea at bounding box center [67, 153] width 91 height 12
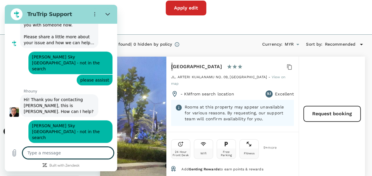
scroll to position [130, 0]
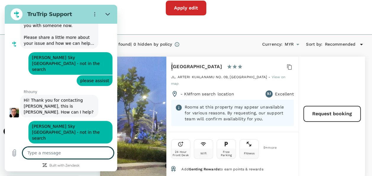
type textarea "x"
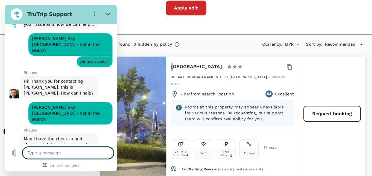
scroll to position [150, 0]
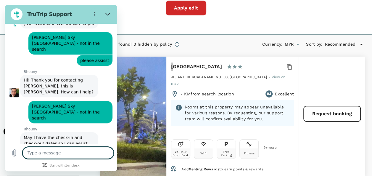
type textarea "8"
type textarea "x"
type textarea "8t"
type textarea "x"
type textarea "8th"
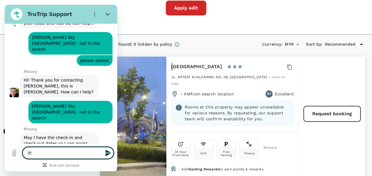
type textarea "x"
type textarea "8th"
type textarea "x"
type textarea "8th &"
type textarea "x"
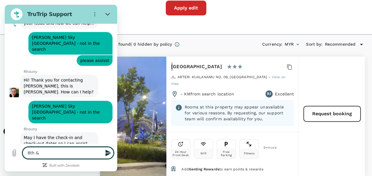
type textarea "8th &"
type textarea "x"
type textarea "8th & 1"
type textarea "x"
type textarea "8th & 10"
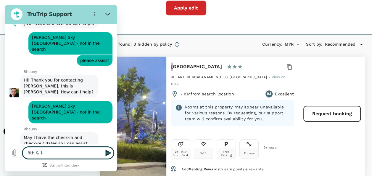
type textarea "x"
type textarea "8th & 10t"
type textarea "x"
type textarea "8th & 10th"
type textarea "x"
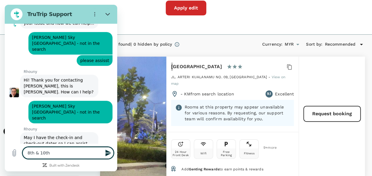
type textarea "8th & 10th"
type textarea "x"
type textarea "8th & 10th S"
type textarea "x"
type textarea "8th & 10th Se"
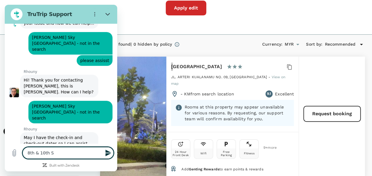
type textarea "x"
type textarea "8th & 10th Seo"
type textarea "x"
type textarea "8th & 10th Seot"
type textarea "x"
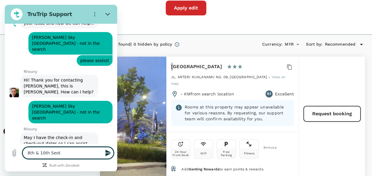
type textarea "8th & 10th Seo"
type textarea "x"
type textarea "8th & 10th Se"
type textarea "x"
type textarea "[DATE] & [DATE]"
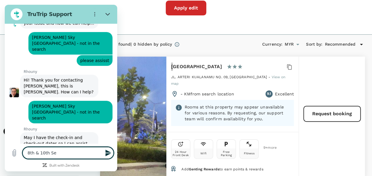
type textarea "x"
type textarea "[DATE] & [DATE]"
type textarea "x"
type textarea "[DATE] & [DATE]"
type textarea "x"
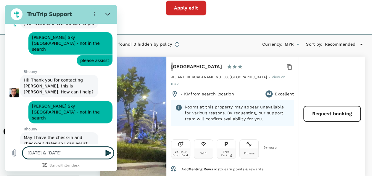
type textarea "[DATE] & [DATE] 2"
type textarea "x"
type textarea "[DATE] & [DATE]"
type textarea "x"
type textarea "[DATE] & [DATE]"
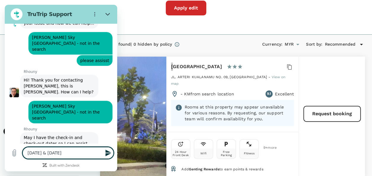
type textarea "x"
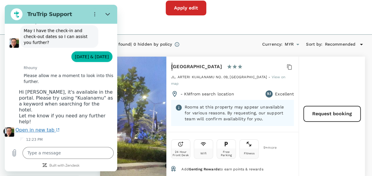
scroll to position [274, 0]
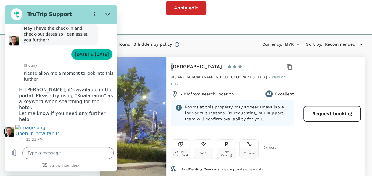
click at [67, 87] on div "Hi [PERSON_NAME], it's available in the portal. Please try using "Kualanamu" as…" at bounding box center [66, 104] width 95 height 35
drag, startPoint x: 67, startPoint y: 63, endPoint x: 87, endPoint y: 63, distance: 19.8
click at [87, 87] on div "Hi [PERSON_NAME], it's available in the portal. Please try using "Kualanamu" as…" at bounding box center [66, 104] width 95 height 35
copy div "Kualanamu"
click at [232, 47] on div "2 hotels found | 0 hidden by policy Currency : MYR Sort by : Recommended" at bounding box center [232, 44] width 265 height 10
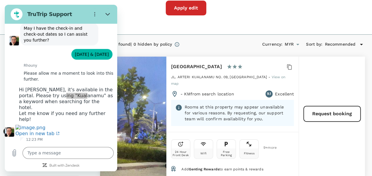
click at [205, 48] on div "2 hotels found | 0 hidden by policy Currency : MYR Sort by : Recommended" at bounding box center [232, 44] width 265 height 10
click at [106, 14] on icon "Close" at bounding box center [107, 14] width 5 height 5
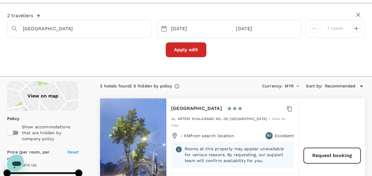
scroll to position [0, 0]
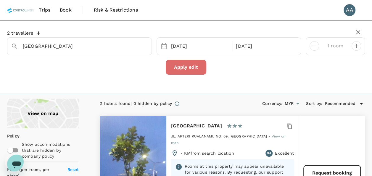
click at [189, 65] on button "Apply edit" at bounding box center [186, 67] width 41 height 15
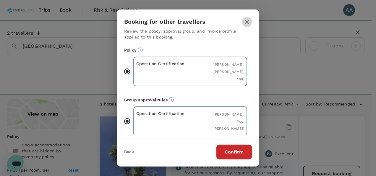
click at [250, 18] on icon "button" at bounding box center [246, 21] width 7 height 7
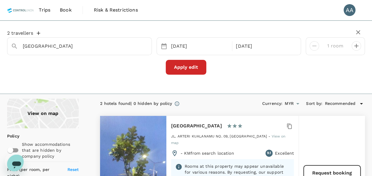
click at [190, 65] on button "Apply edit" at bounding box center [186, 67] width 41 height 15
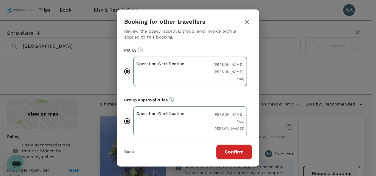
click at [247, 17] on button "button" at bounding box center [247, 22] width 10 height 10
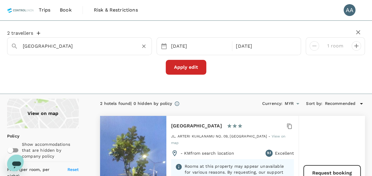
click at [107, 46] on input "[GEOGRAPHIC_DATA]" at bounding box center [77, 45] width 109 height 9
paste input "Kualanamu"
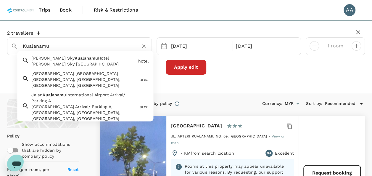
click at [100, 60] on div "[PERSON_NAME][GEOGRAPHIC_DATA] [PERSON_NAME][GEOGRAPHIC_DATA]" at bounding box center [82, 60] width 106 height 14
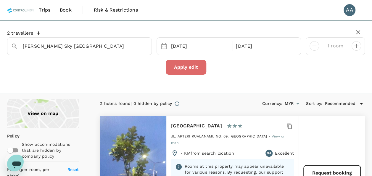
click at [180, 70] on button "Apply edit" at bounding box center [186, 67] width 41 height 15
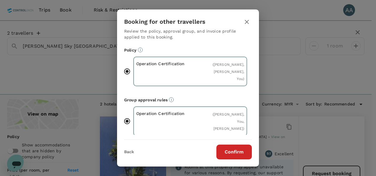
click at [237, 150] on button "Confirm" at bounding box center [234, 151] width 35 height 15
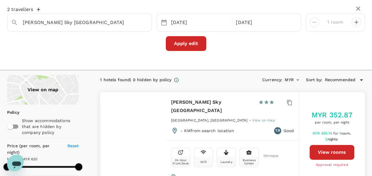
scroll to position [59, 0]
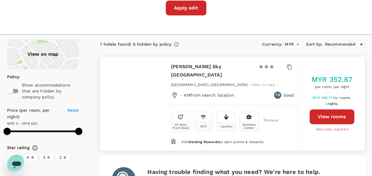
click at [14, 162] on icon "Open messaging window" at bounding box center [16, 164] width 9 height 7
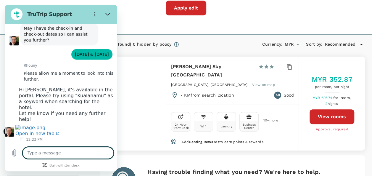
click at [56, 151] on textarea at bounding box center [67, 153] width 91 height 12
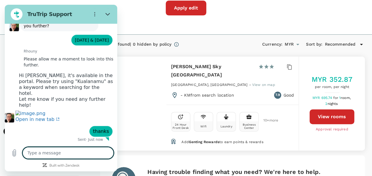
scroll to position [288, 0]
click at [111, 14] on button "Close" at bounding box center [108, 14] width 12 height 12
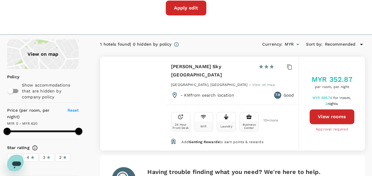
click at [332, 111] on button "View rooms" at bounding box center [331, 116] width 45 height 15
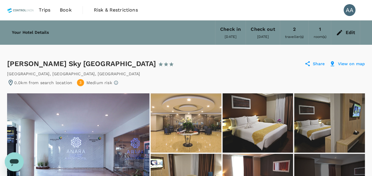
click at [345, 31] on div "Edit" at bounding box center [350, 32] width 10 height 8
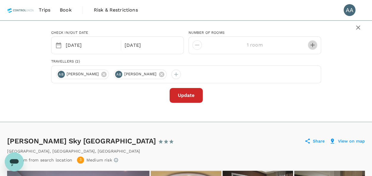
click at [312, 45] on icon "decrease" at bounding box center [312, 44] width 7 height 7
type input "2 rooms"
click at [188, 98] on button "Update" at bounding box center [185, 95] width 33 height 15
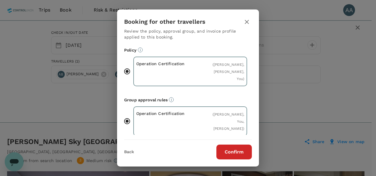
click at [231, 148] on button "Confirm" at bounding box center [234, 151] width 35 height 15
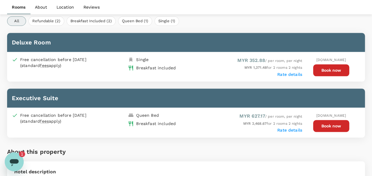
scroll to position [293, 0]
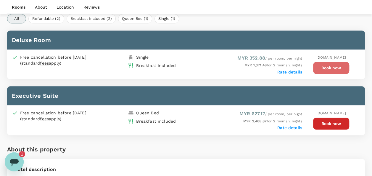
click at [319, 68] on button "Book now" at bounding box center [331, 68] width 36 height 12
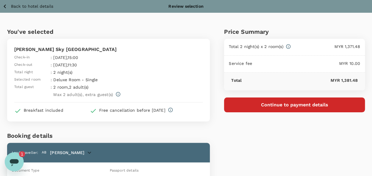
click at [246, 108] on button "Continue to payment details" at bounding box center [294, 104] width 141 height 15
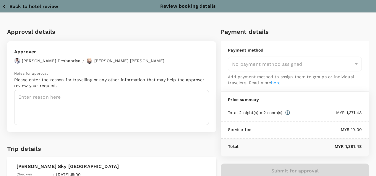
type input "9e254831-a140-43d4-90d9-f4bdc71b84d3"
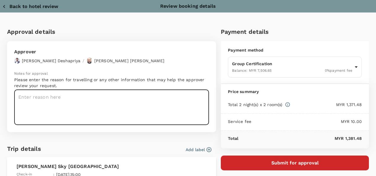
click at [108, 107] on textarea at bounding box center [111, 107] width 195 height 35
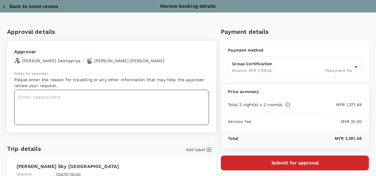
click at [42, 97] on textarea at bounding box center [111, 107] width 195 height 35
click at [38, 105] on textarea "Auditor : Azrul & Afiq Client :" at bounding box center [111, 107] width 195 height 35
paste textarea "UL EUDR (PTPN)"
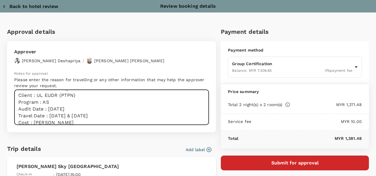
scroll to position [14, 0]
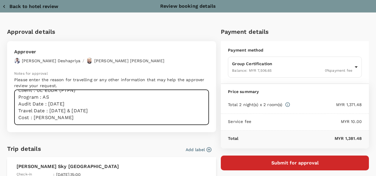
type textarea "Auditor : Azrul & Afiq Client : UL EUDR (PTPN) Program : AS Audit Date : 09th S…"
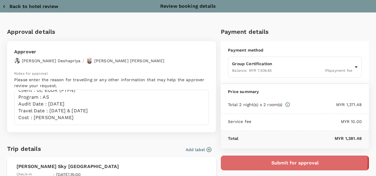
click at [259, 160] on button "Submit for approval" at bounding box center [295, 162] width 148 height 15
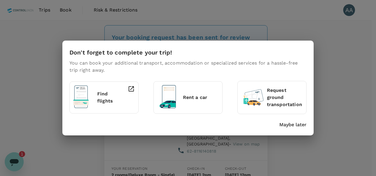
click at [293, 125] on p "Maybe later" at bounding box center [293, 124] width 27 height 7
